Goal: Check status: Check status

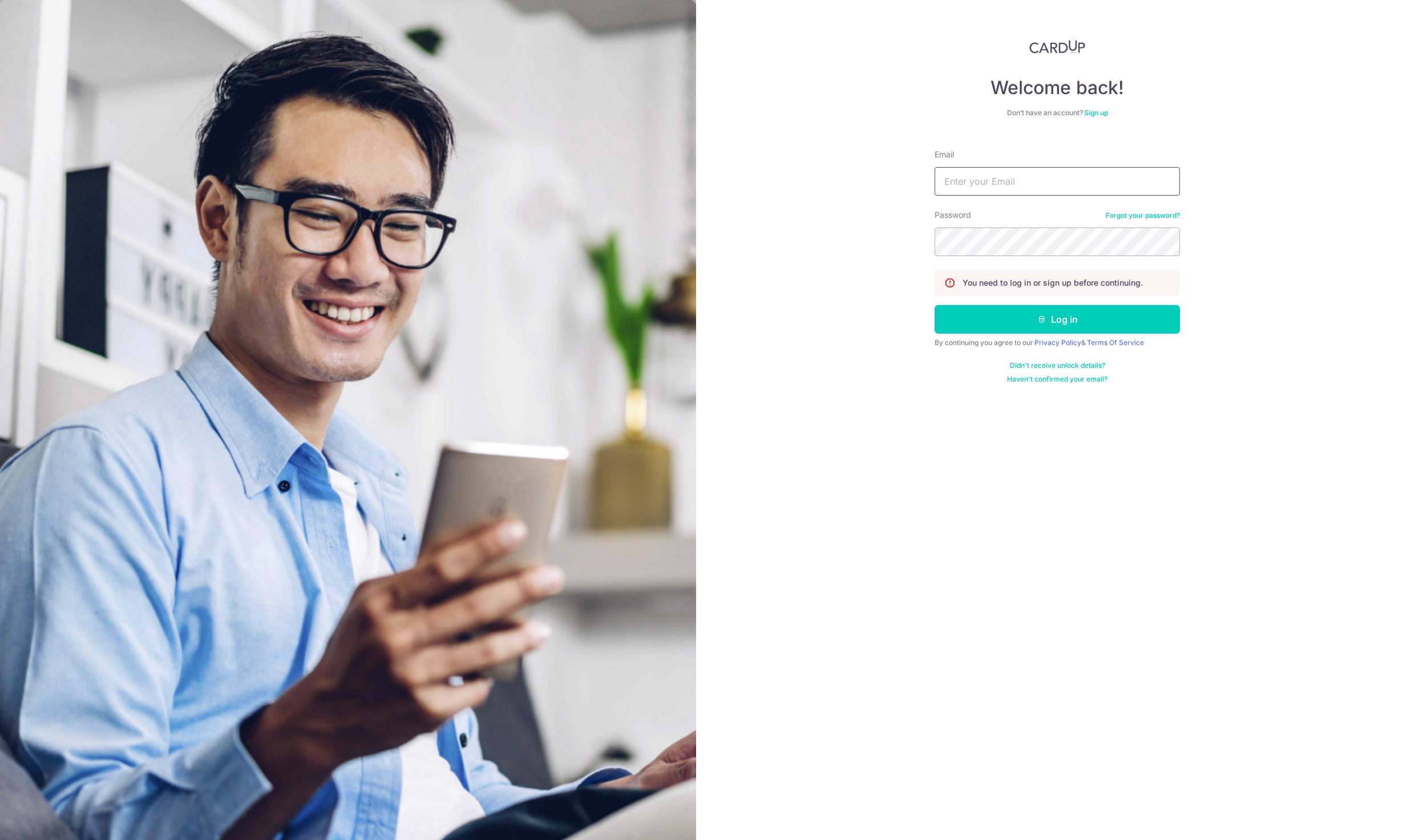
type input "[PERSON_NAME][EMAIL_ADDRESS][DOMAIN_NAME]"
click at [1050, 323] on button "Log in" at bounding box center [1057, 319] width 245 height 29
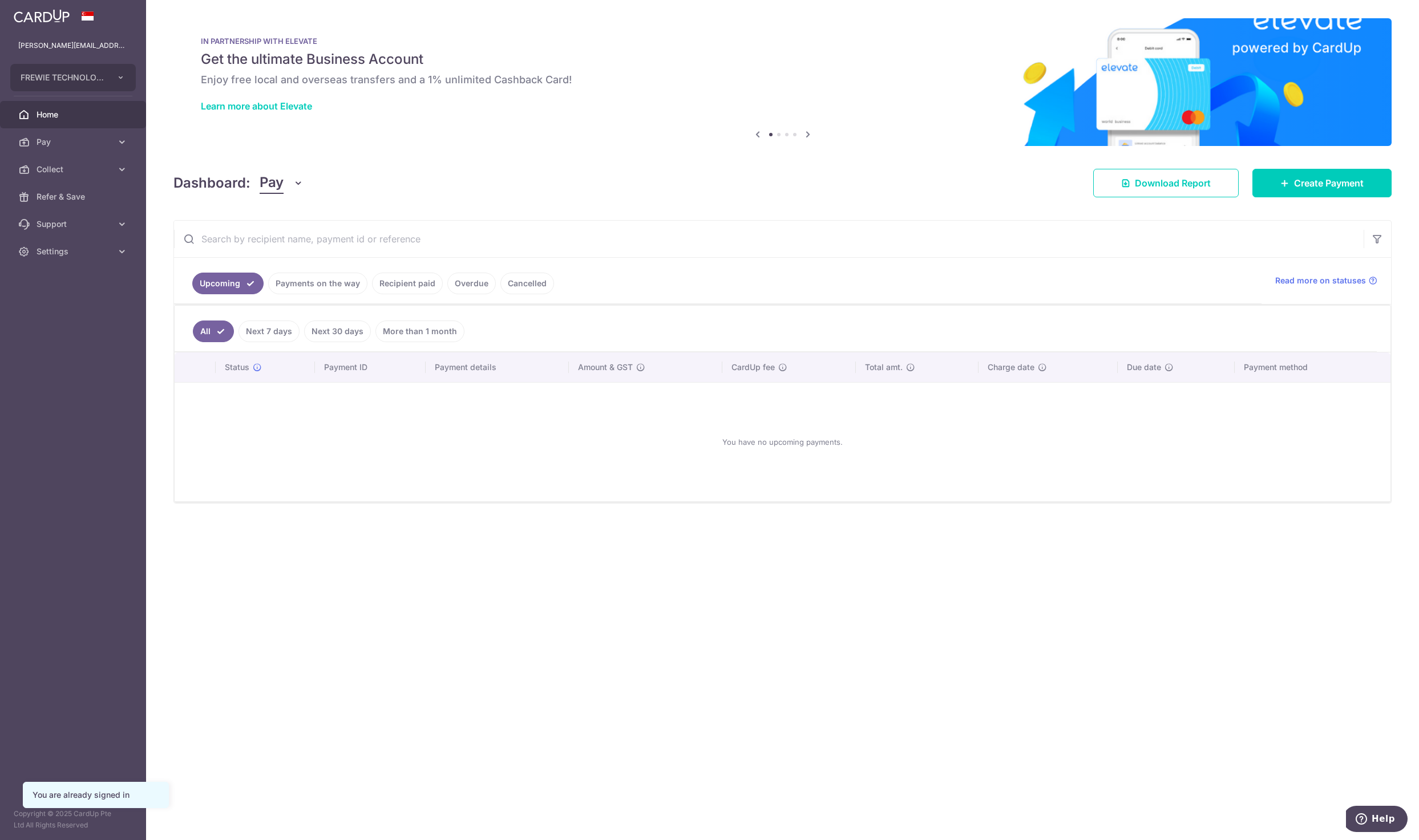
click at [398, 277] on link "Recipient paid" at bounding box center [407, 284] width 71 height 22
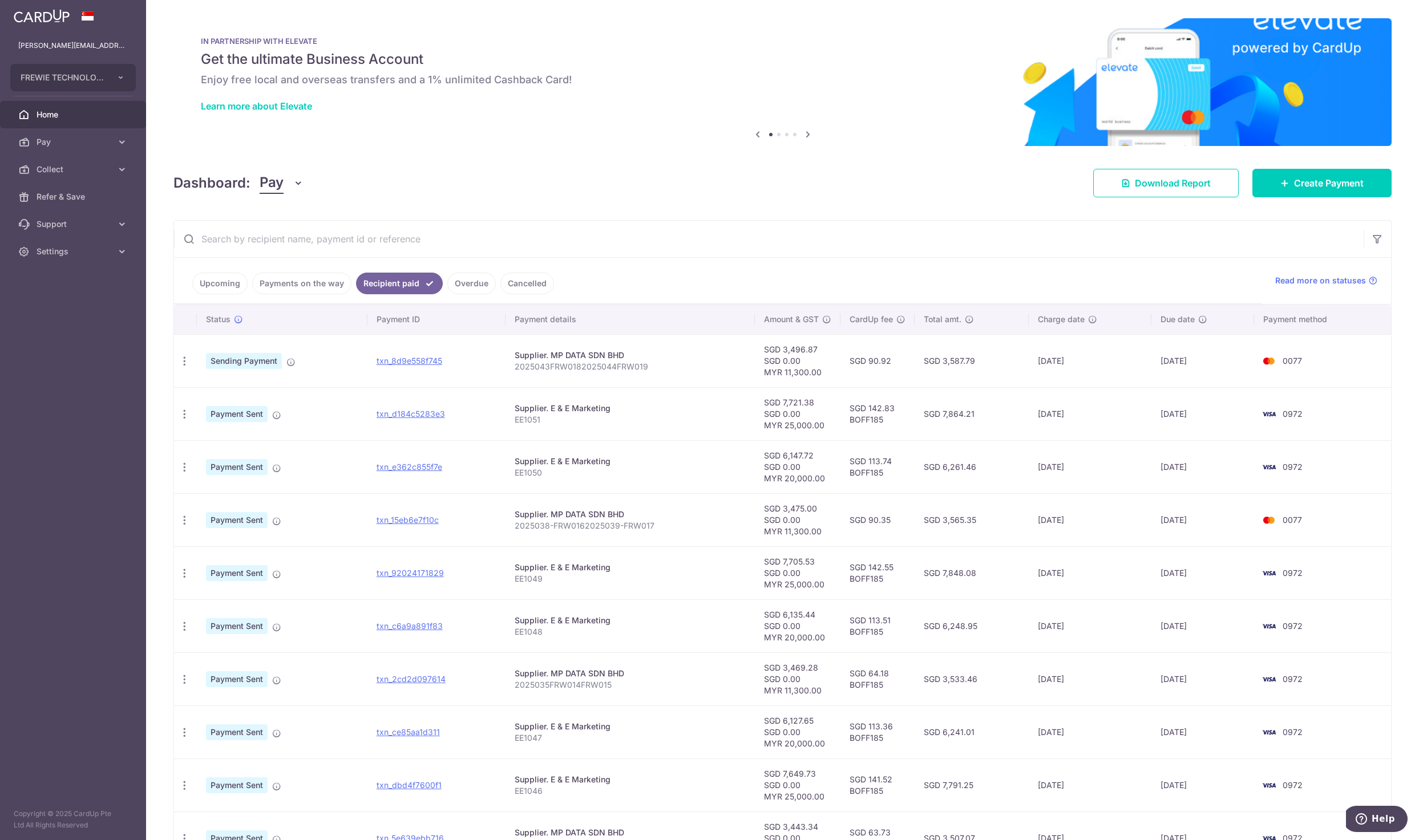
drag, startPoint x: 974, startPoint y: 361, endPoint x: 922, endPoint y: 370, distance: 52.8
click at [922, 370] on td "SGD 3,587.79" at bounding box center [971, 360] width 113 height 53
copy td "SGD 3,587.79"
drag, startPoint x: 409, startPoint y: 364, endPoint x: 782, endPoint y: 56, distance: 483.7
click at [409, 364] on link "txn_8d9e558f745" at bounding box center [409, 361] width 66 height 10
